Goal: Task Accomplishment & Management: Complete application form

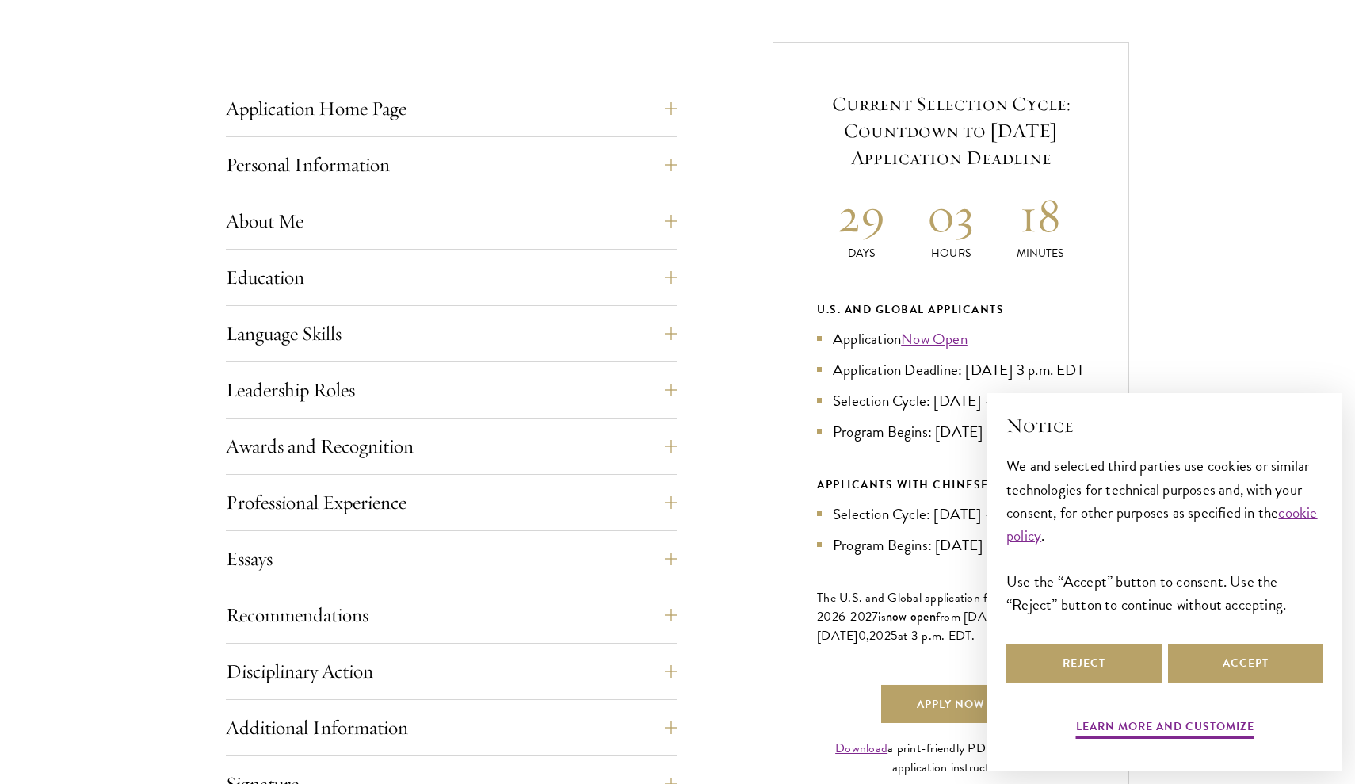
scroll to position [614, 0]
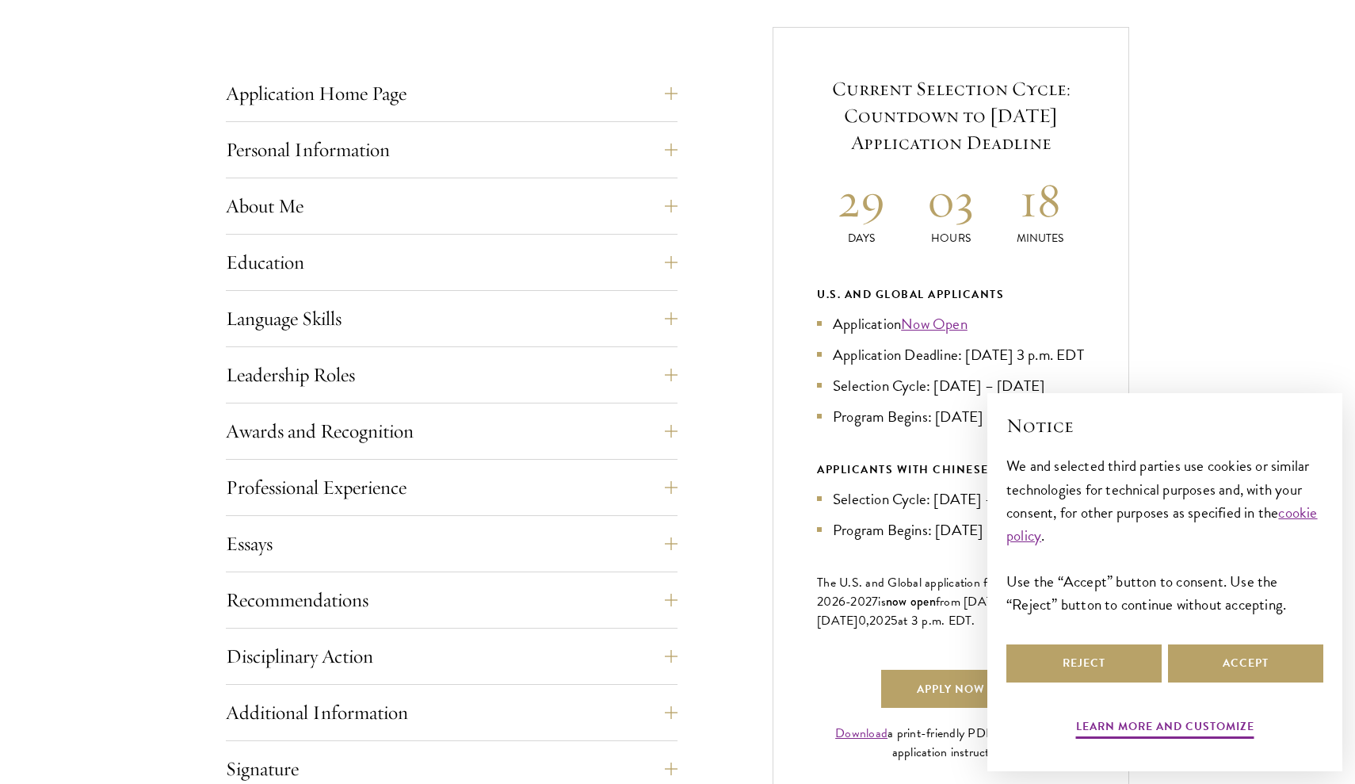
click at [943, 312] on link "Now Open" at bounding box center [934, 323] width 67 height 23
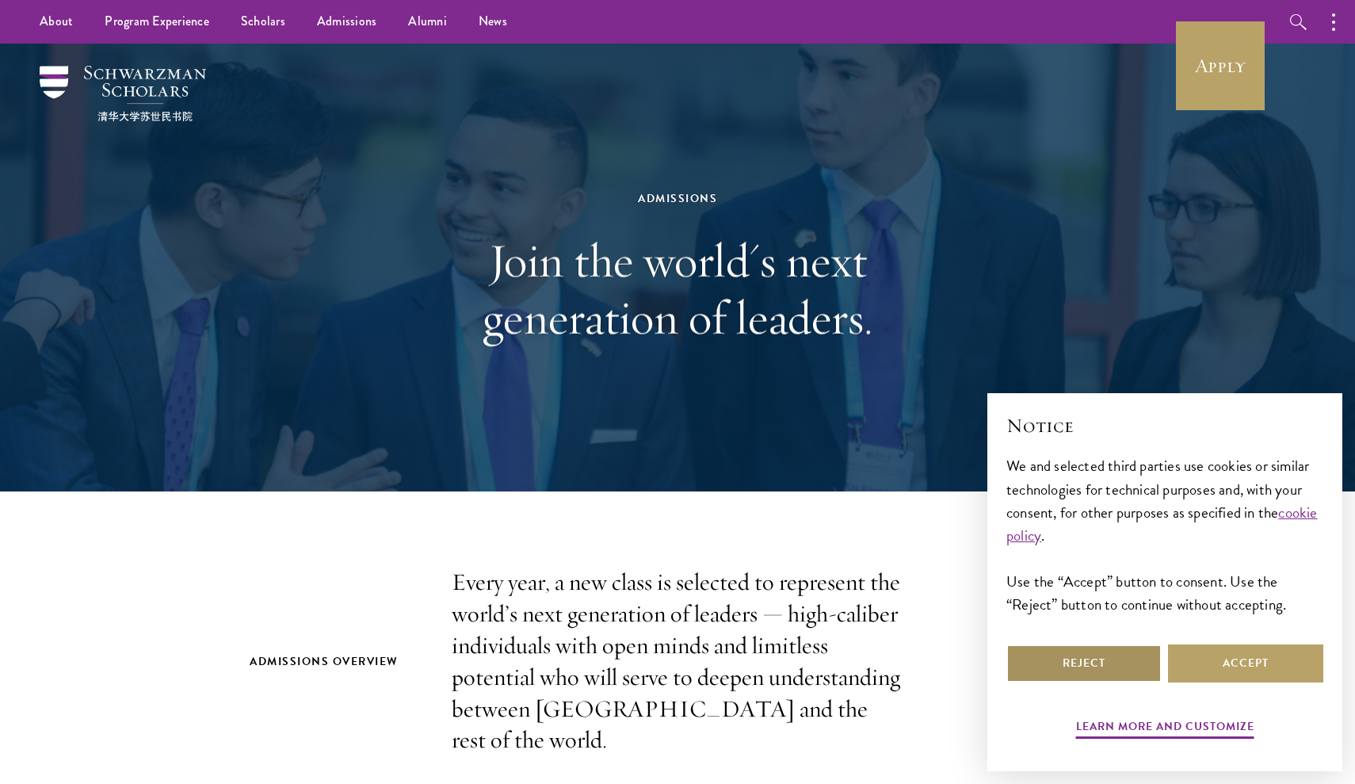
click at [1087, 667] on button "Reject" at bounding box center [1084, 663] width 155 height 38
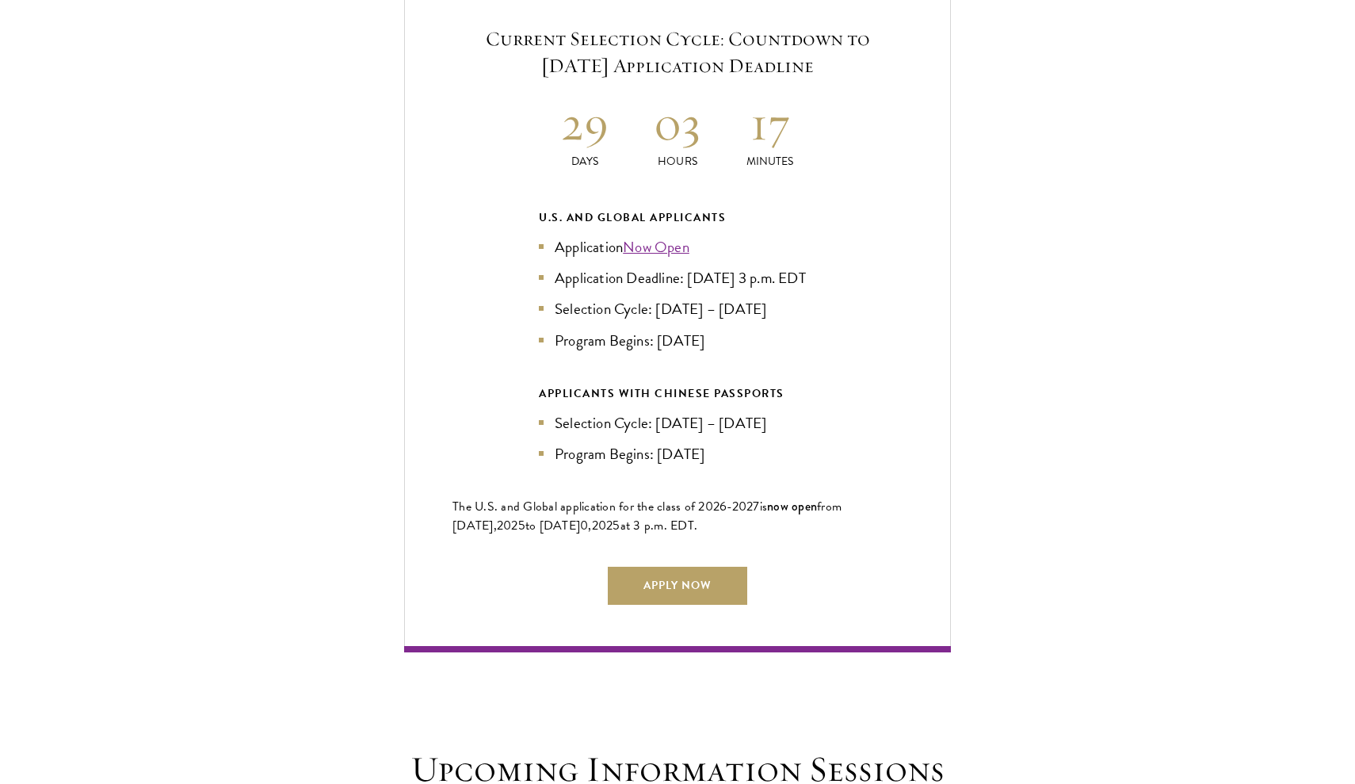
scroll to position [3464, 0]
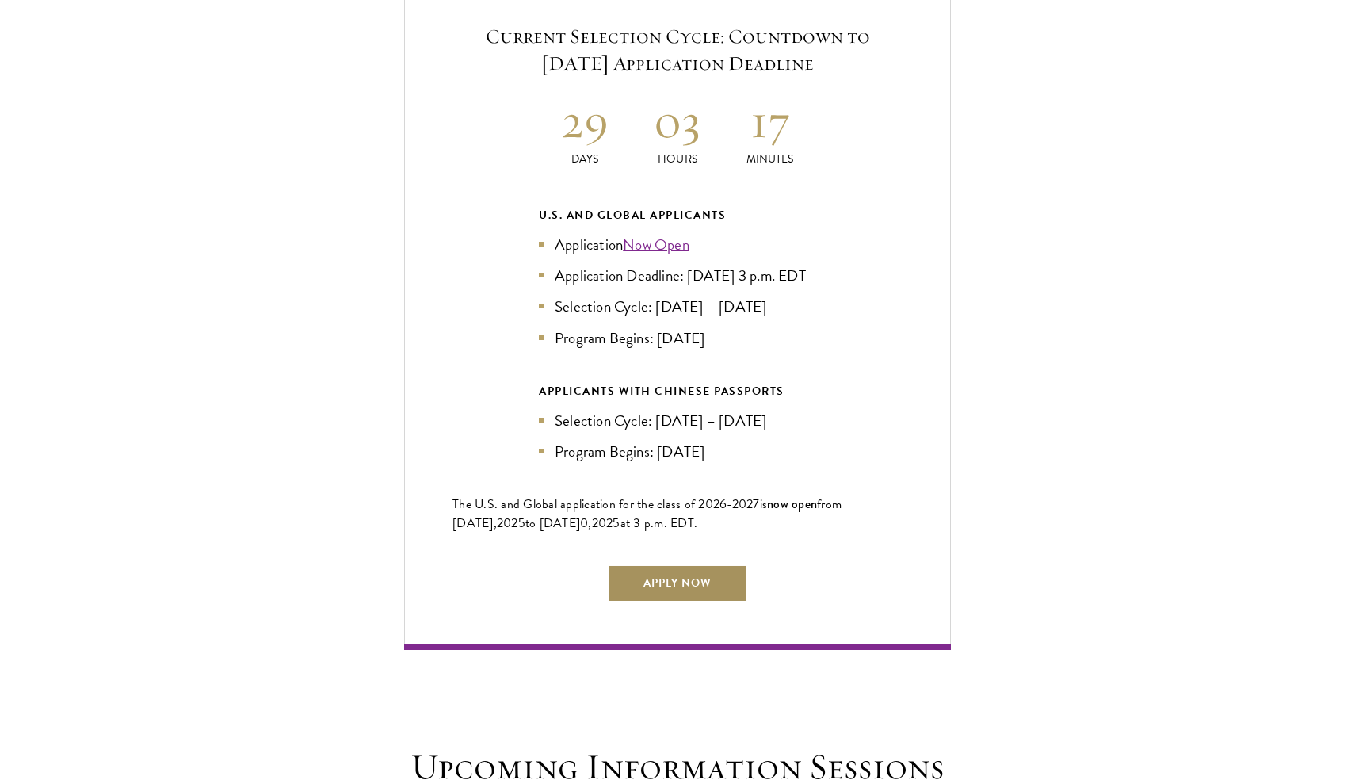
click at [736, 567] on link "Apply Now" at bounding box center [677, 583] width 139 height 38
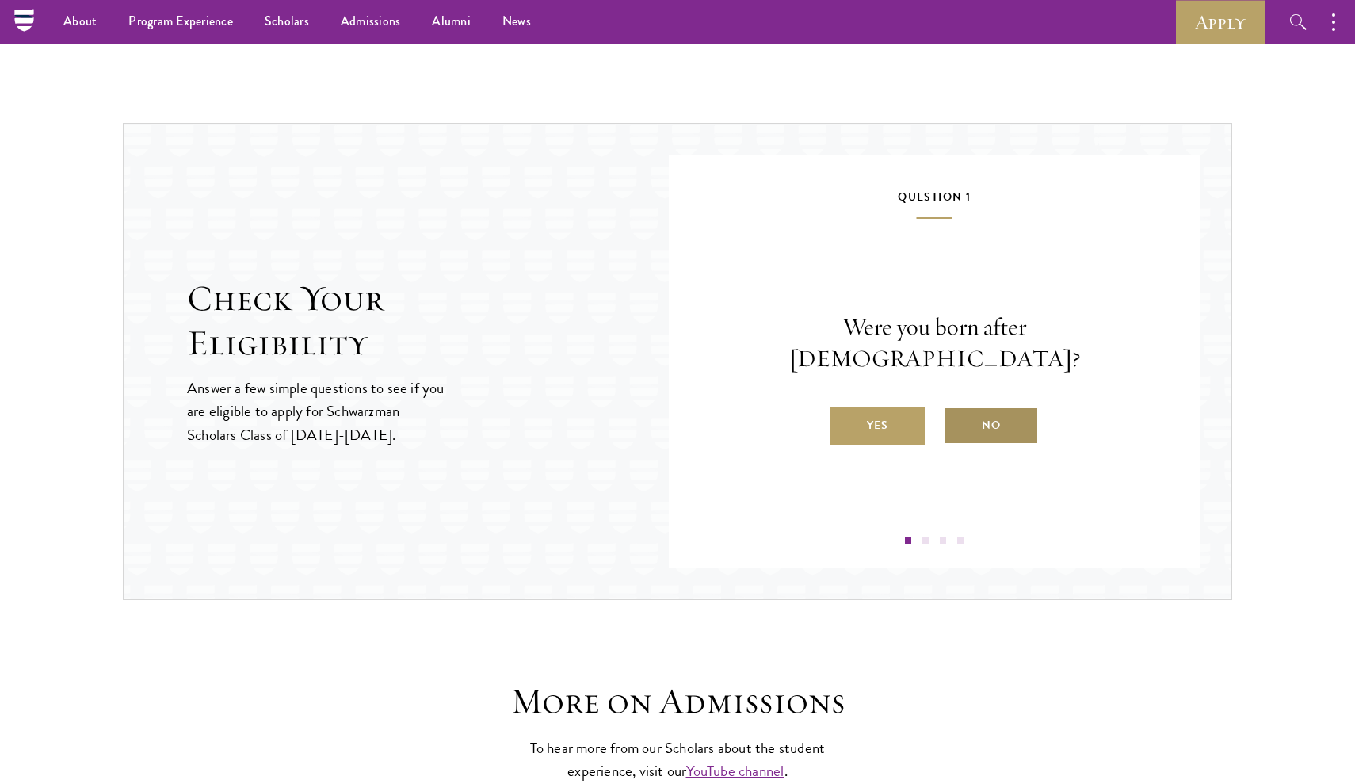
scroll to position [1538, 0]
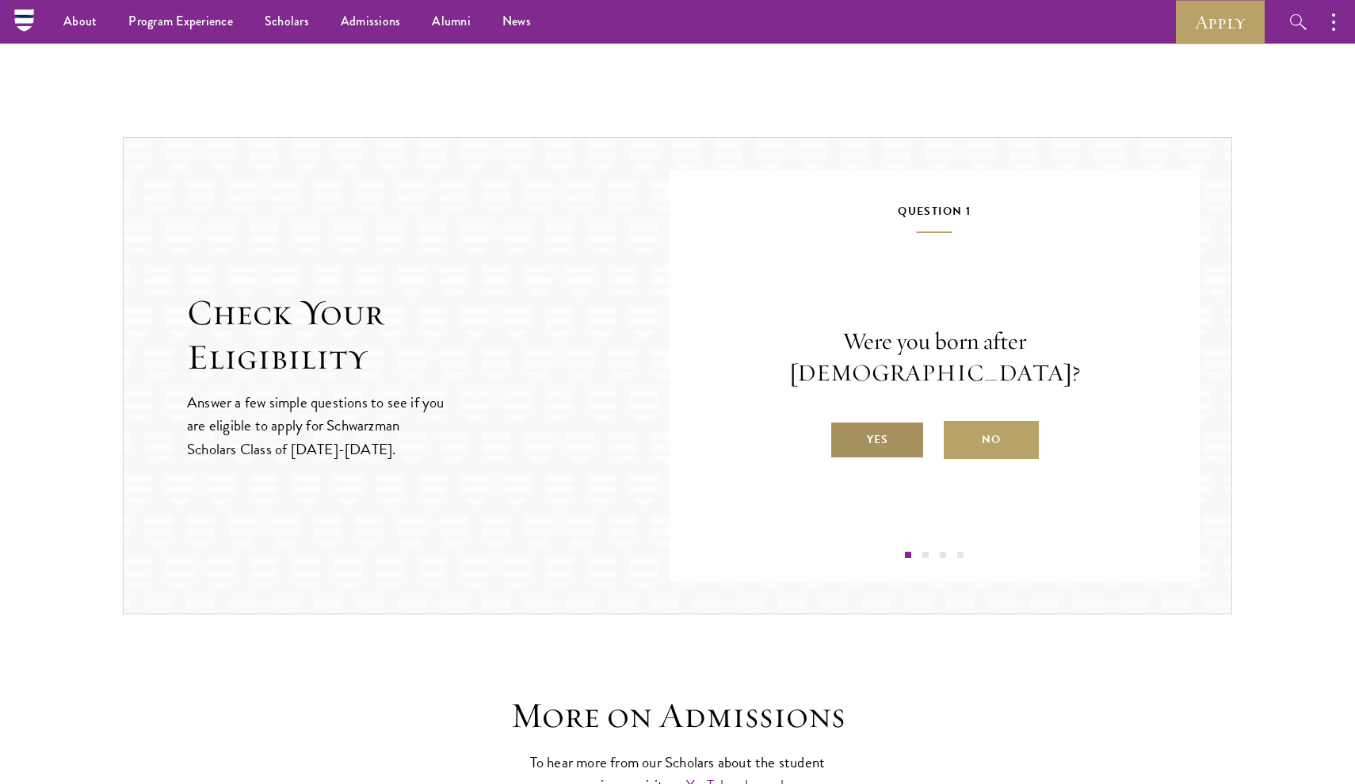
click at [904, 421] on label "Yes" at bounding box center [877, 440] width 95 height 38
click at [844, 422] on input "Yes" at bounding box center [837, 429] width 14 height 14
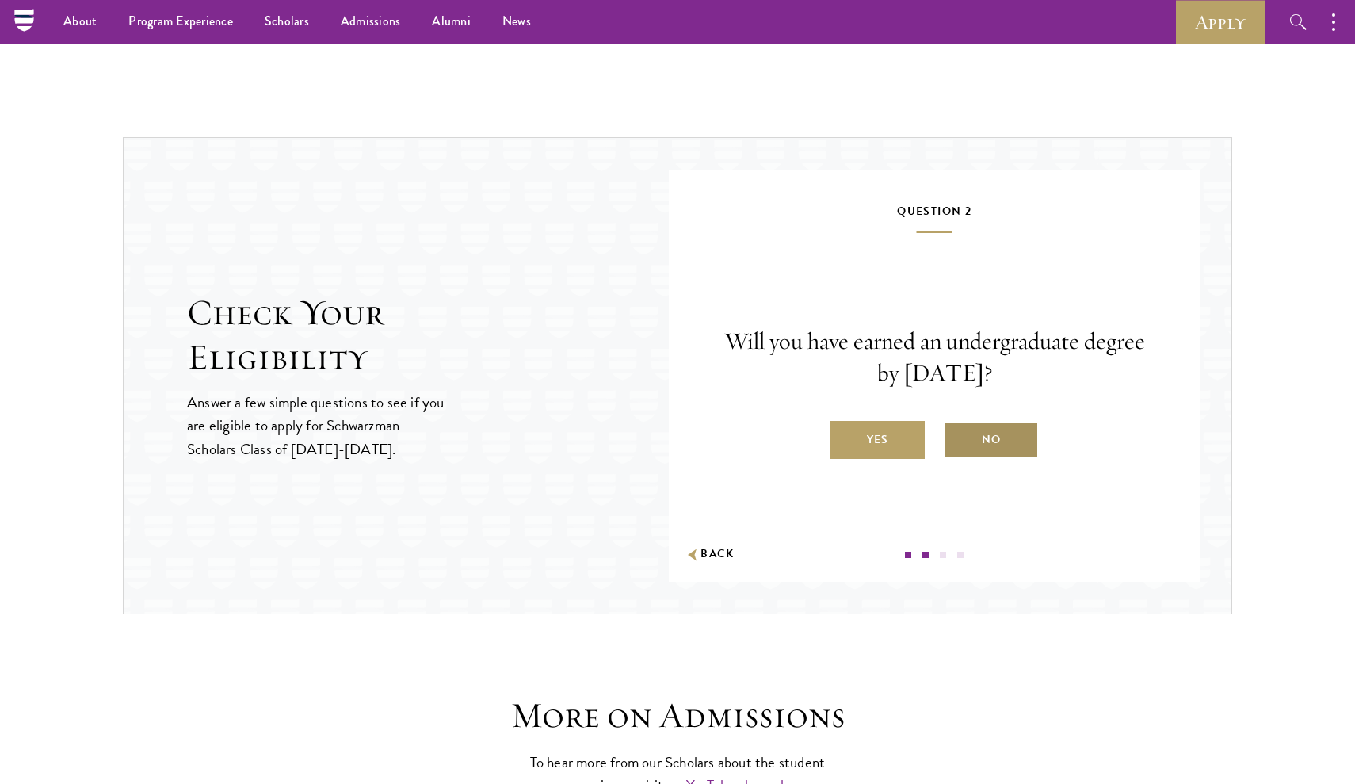
click at [982, 441] on label "No" at bounding box center [991, 440] width 95 height 38
click at [958, 437] on input "No" at bounding box center [951, 429] width 14 height 14
